Goal: Book appointment/travel/reservation

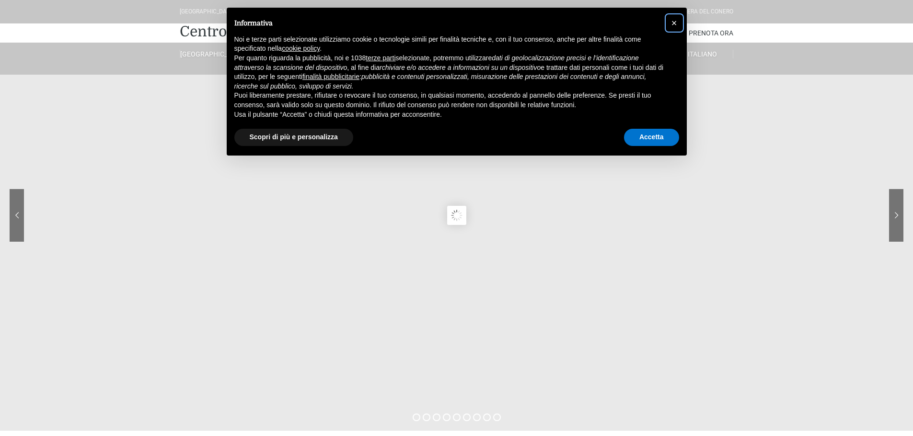
click at [671, 17] on button "×" at bounding box center [673, 22] width 15 height 15
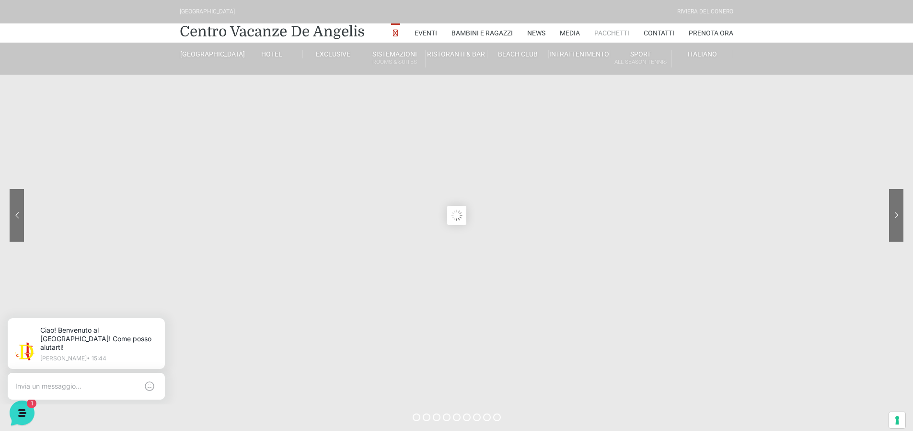
click at [604, 35] on link "Pacchetti" at bounding box center [611, 32] width 35 height 19
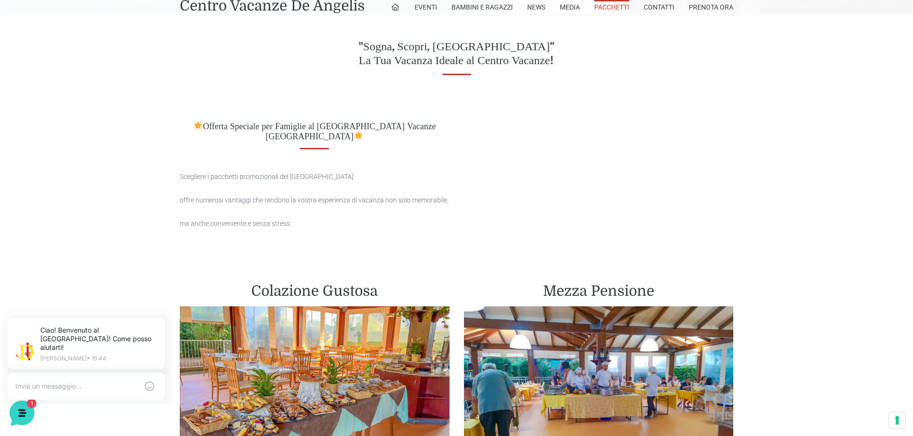
scroll to position [431, 0]
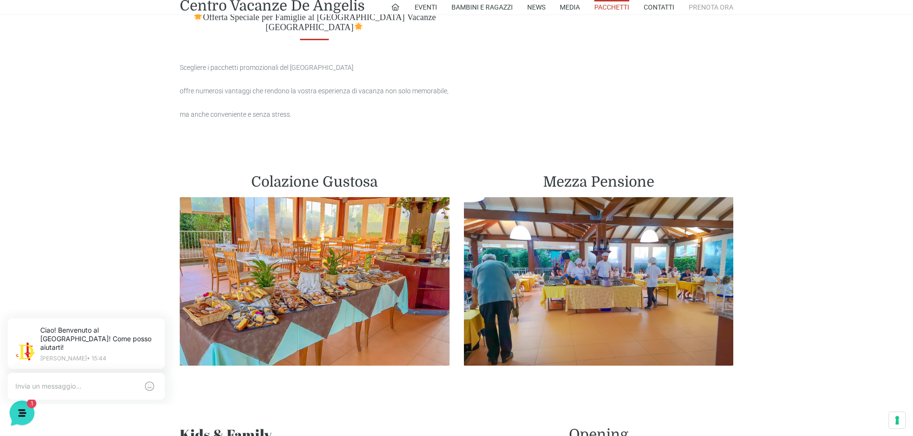
click at [712, 2] on link "Prenota Ora" at bounding box center [710, 7] width 45 height 14
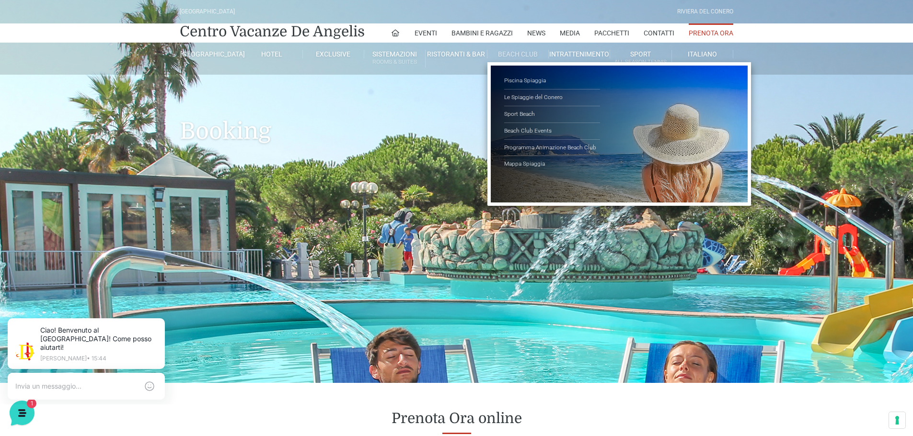
click at [531, 52] on link "Beach Club" at bounding box center [517, 54] width 61 height 9
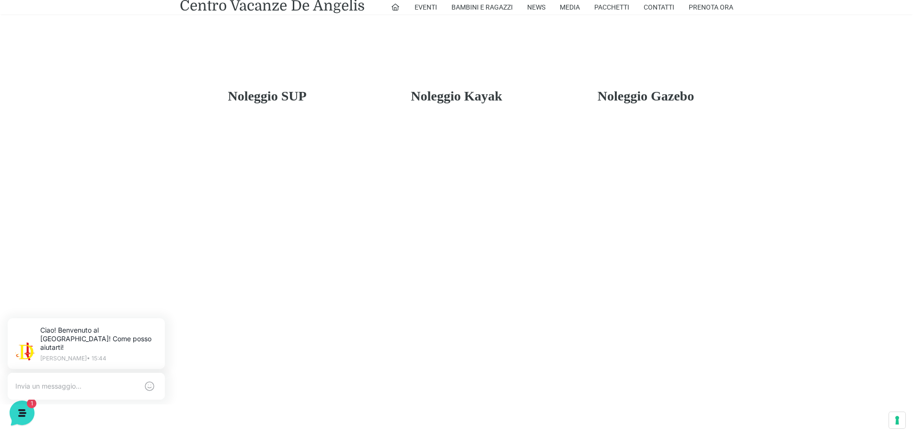
scroll to position [2347, 0]
